Goal: Navigation & Orientation: Find specific page/section

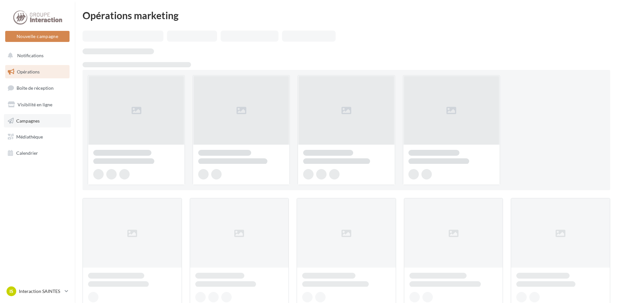
click at [27, 124] on link "Campagnes" at bounding box center [37, 121] width 67 height 14
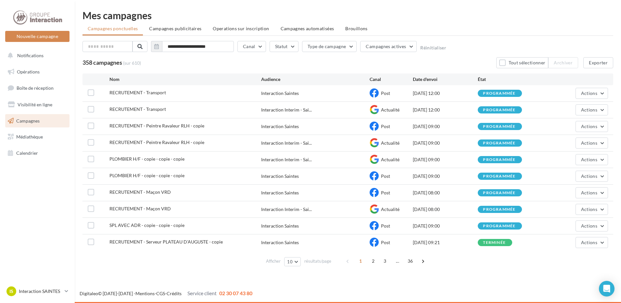
click at [173, 269] on div "**********" at bounding box center [348, 139] width 546 height 279
click at [30, 91] on link "Boîte de réception" at bounding box center [37, 88] width 67 height 14
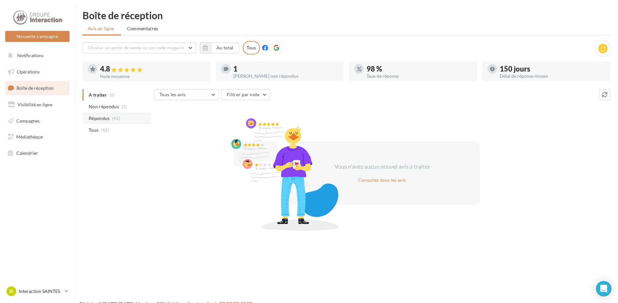
click at [115, 116] on span "(42)" at bounding box center [116, 118] width 8 height 5
